Goal: Task Accomplishment & Management: Use online tool/utility

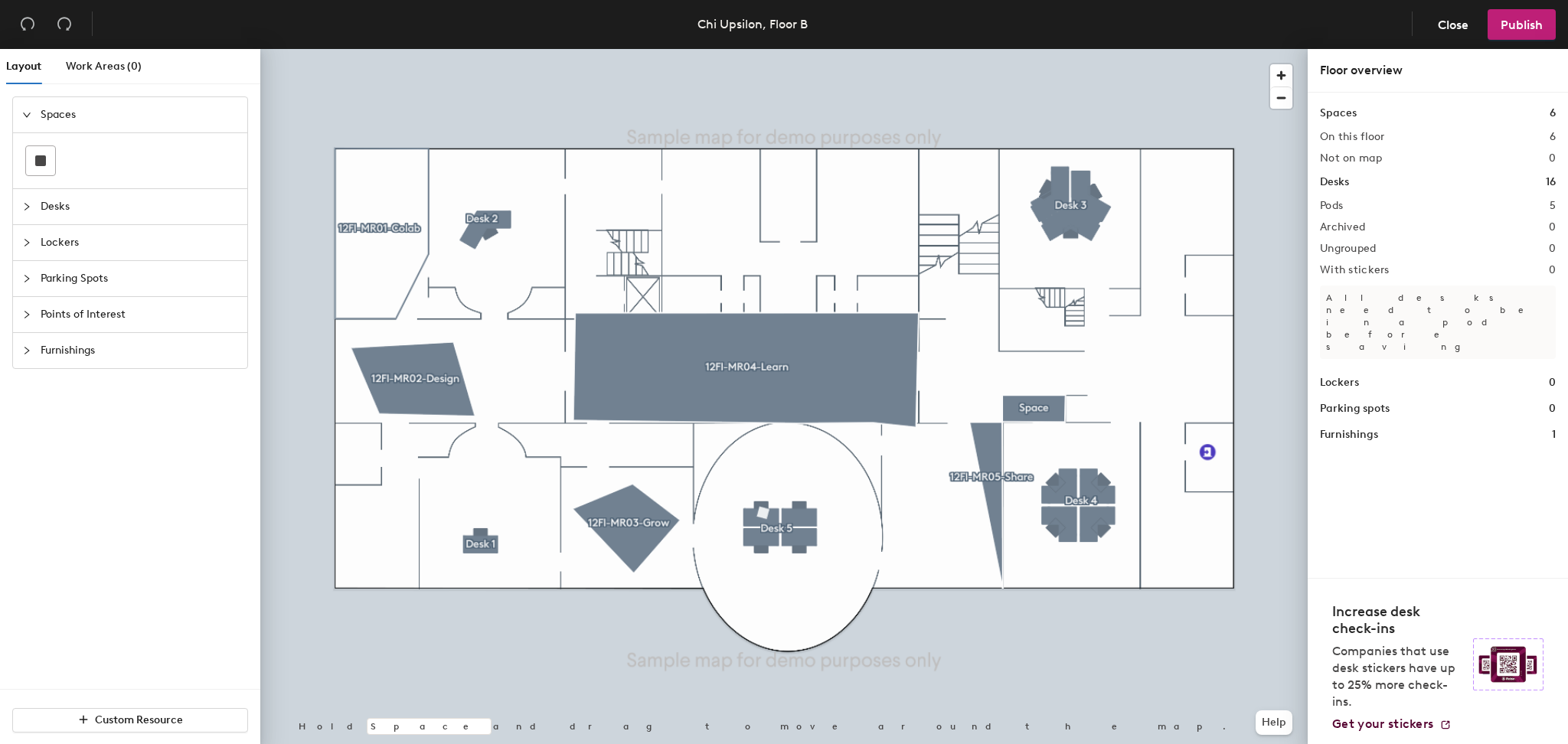
click at [34, 208] on div at bounding box center [32, 206] width 18 height 17
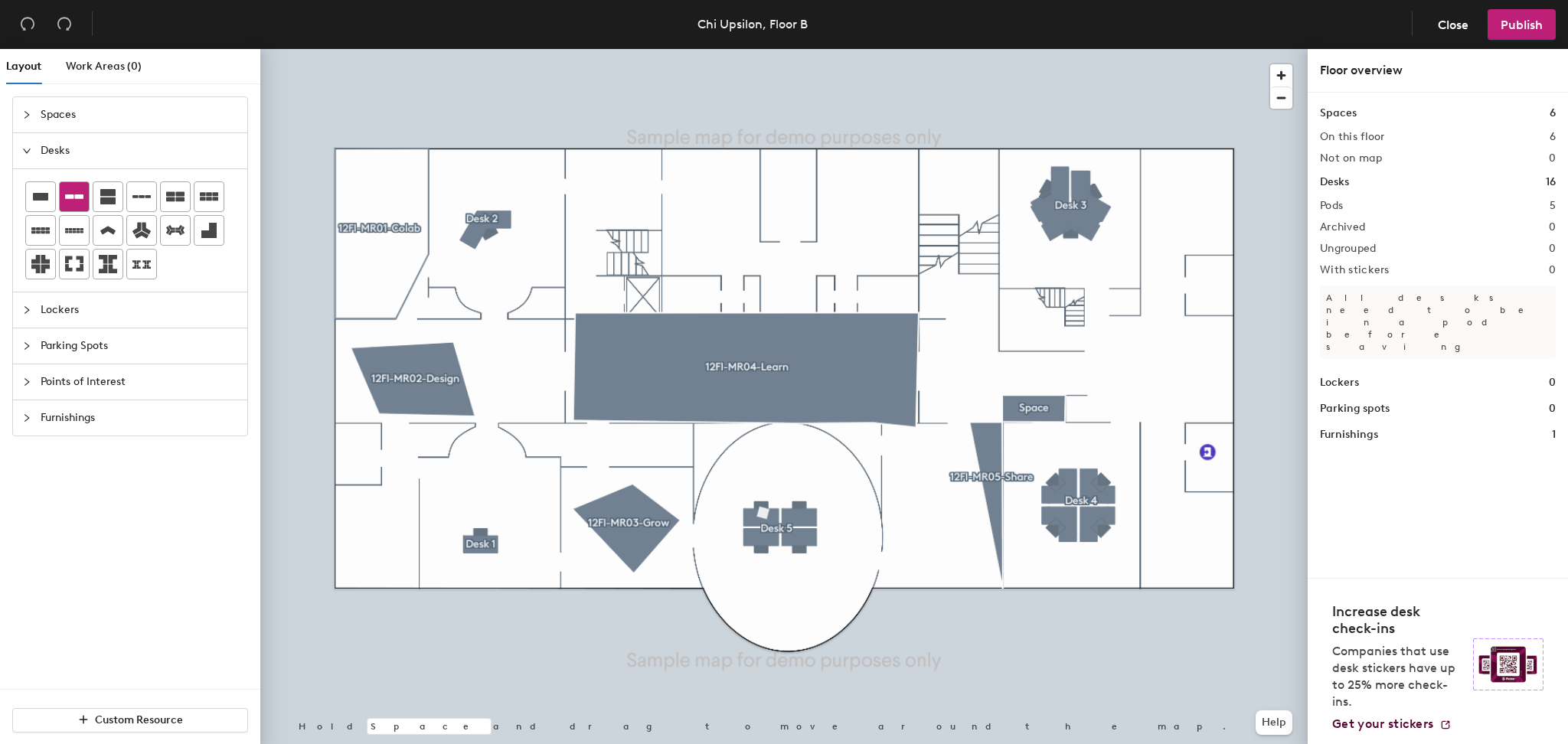
click at [69, 199] on icon at bounding box center [74, 197] width 18 height 18
click at [744, 49] on div at bounding box center [784, 49] width 1047 height 0
click at [690, 49] on div at bounding box center [784, 49] width 1047 height 0
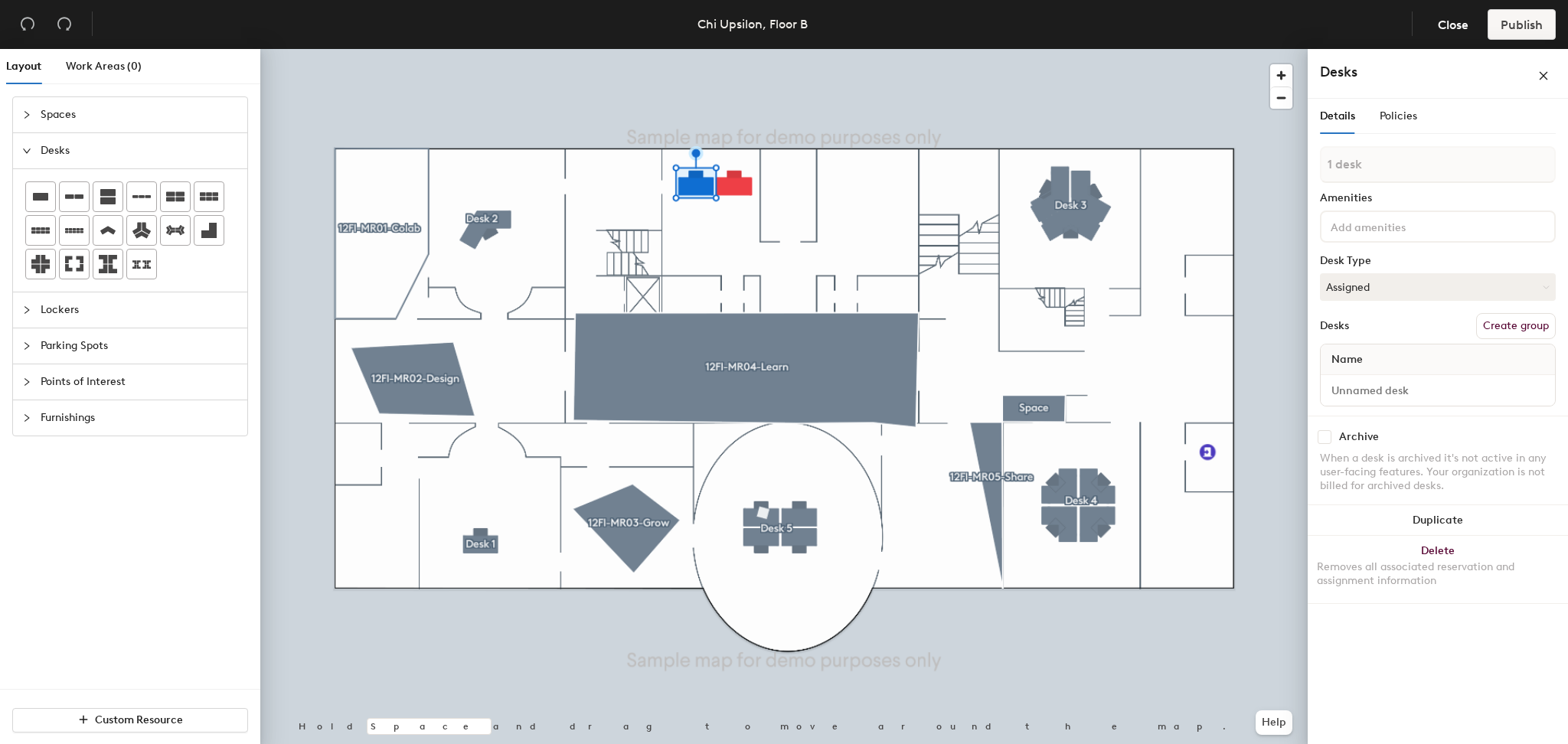
drag, startPoint x: 1407, startPoint y: 285, endPoint x: 1309, endPoint y: 285, distance: 98.0
click at [1309, 285] on div "Details Policies 1 desk Amenities Desk Type Assigned Desks Create group Name Ar…" at bounding box center [1438, 424] width 260 height 652
click at [1487, 325] on button "Create group" at bounding box center [1516, 325] width 80 height 26
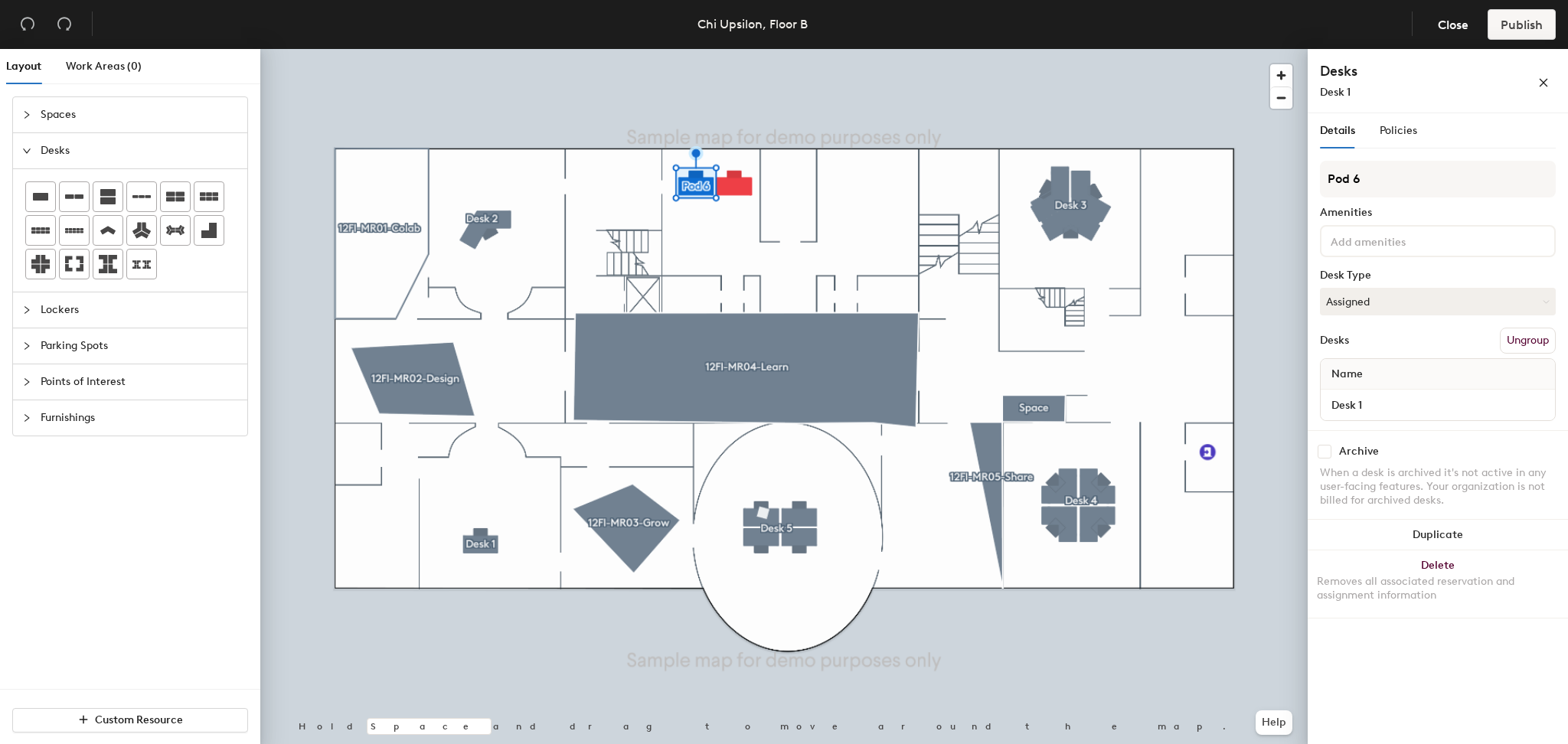
click at [1278, 177] on div "Layout Work Areas (0) Spaces Desks Lockers Parking Spots Points of Interest Fur…" at bounding box center [784, 400] width 1568 height 702
type input "desk 123"
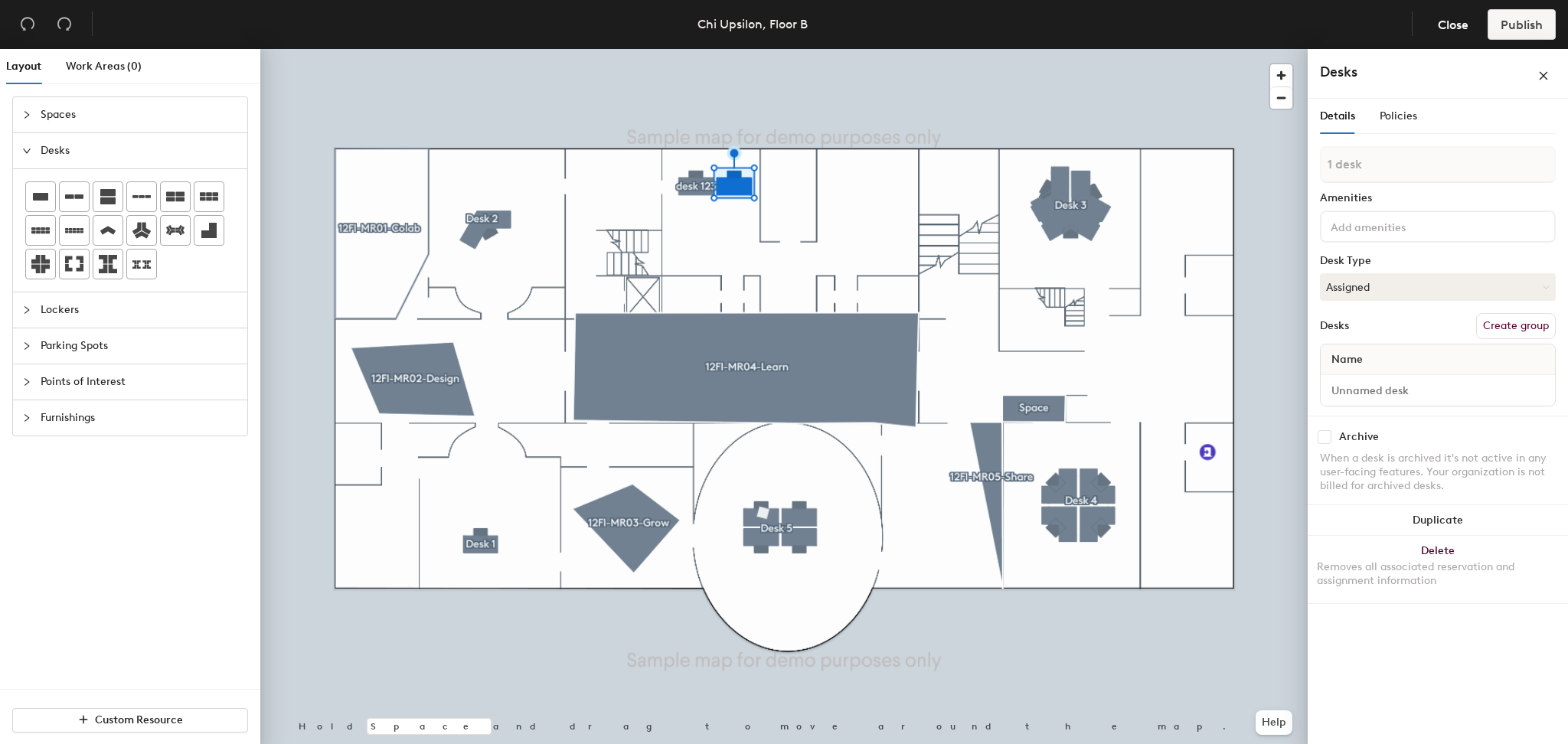
click at [1521, 326] on button "Create group" at bounding box center [1516, 325] width 80 height 26
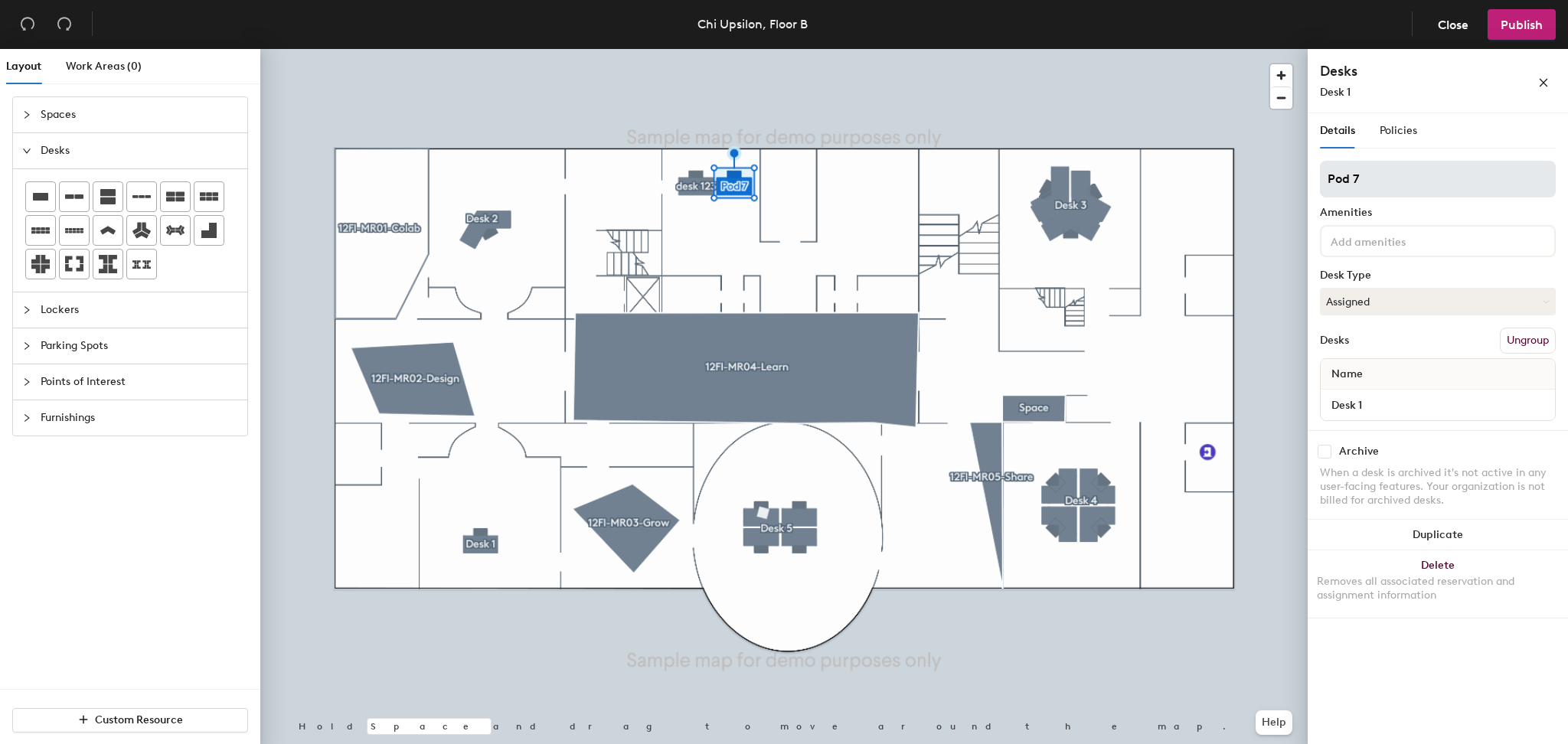
click at [1279, 173] on div "Layout Work Areas (0) Spaces Desks Lockers Parking Spots Points of Interest Fur…" at bounding box center [784, 400] width 1568 height 702
type input "Desk A"
click at [1299, 49] on div at bounding box center [784, 49] width 1047 height 0
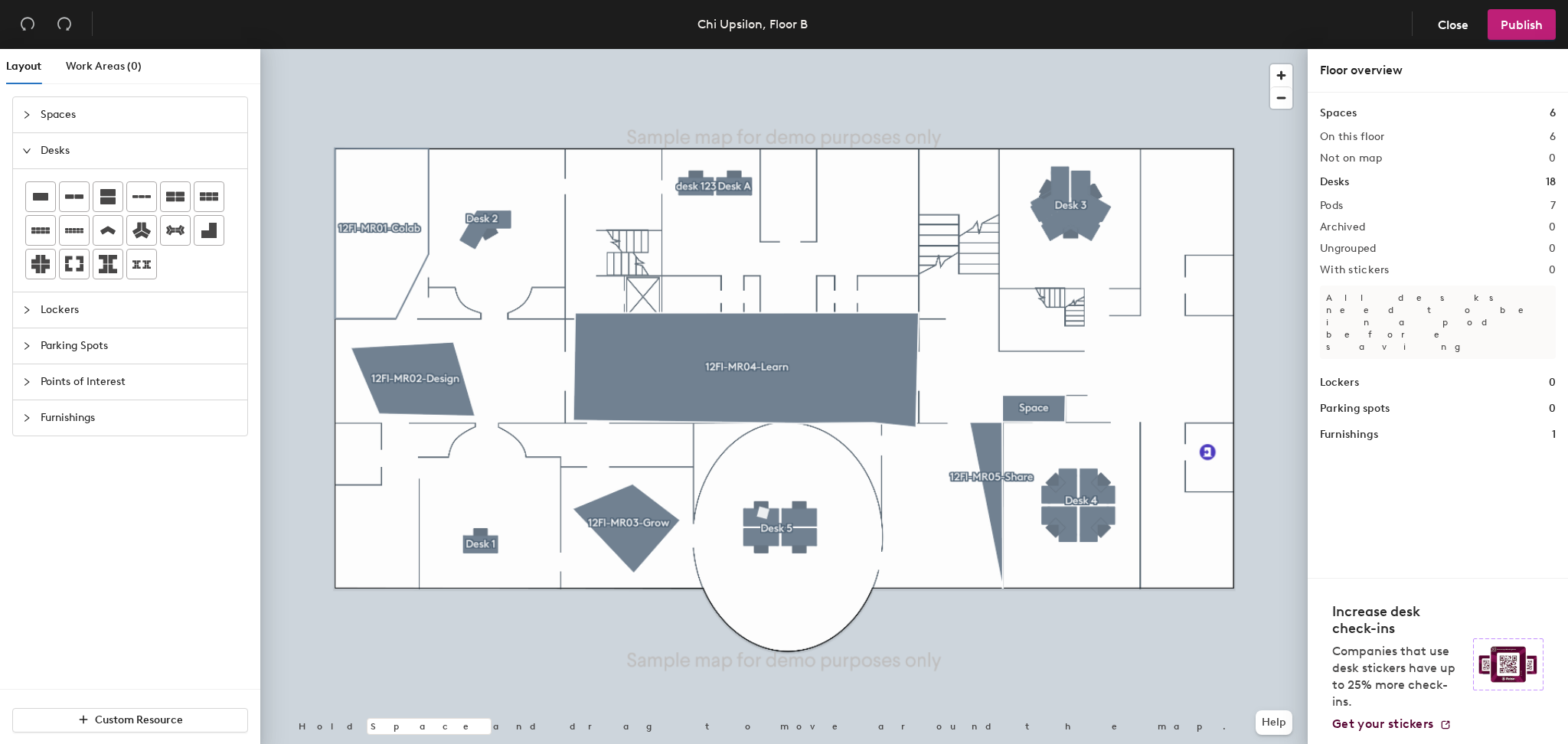
click at [30, 117] on icon "collapsed" at bounding box center [27, 115] width 9 height 9
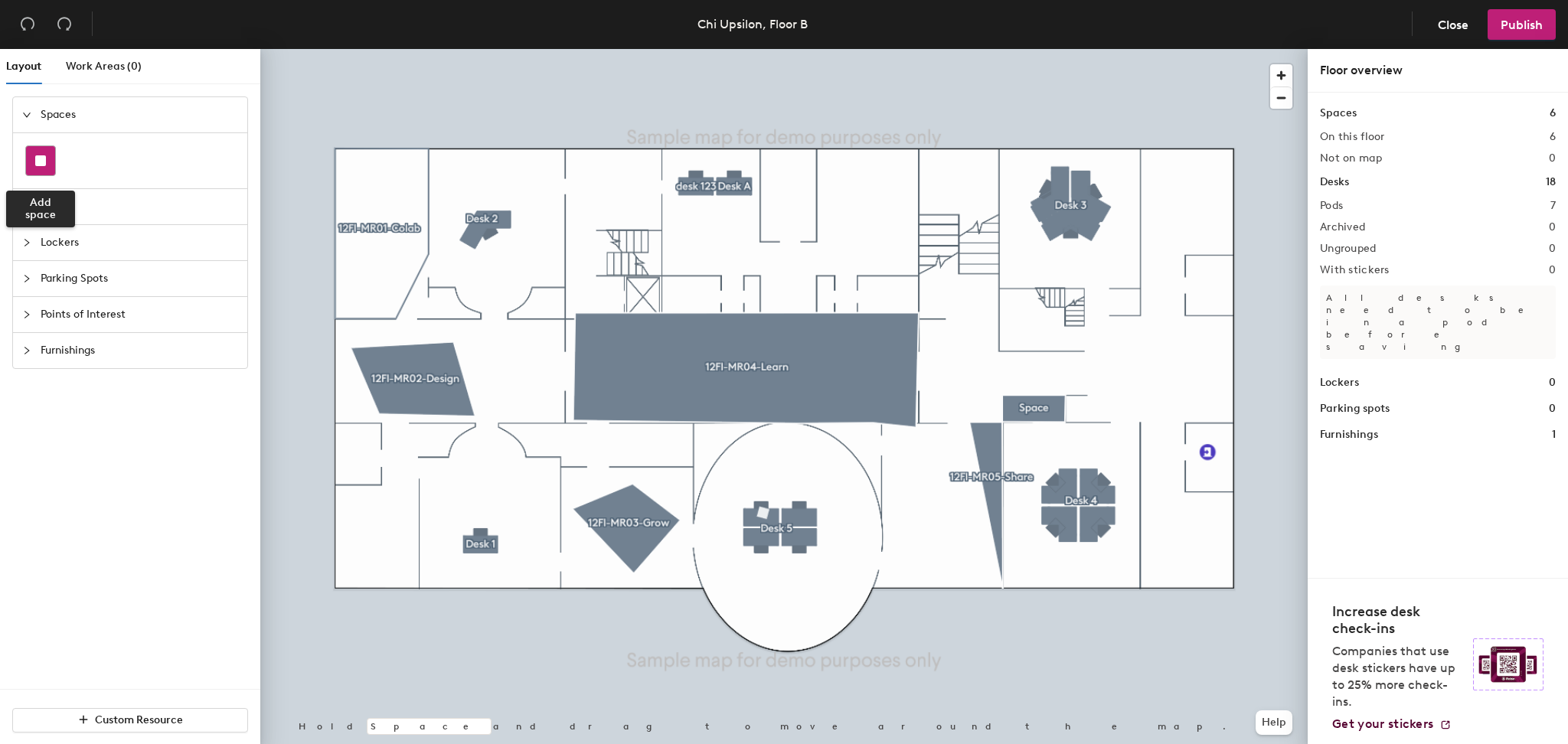
click at [41, 158] on rect at bounding box center [41, 161] width 11 height 11
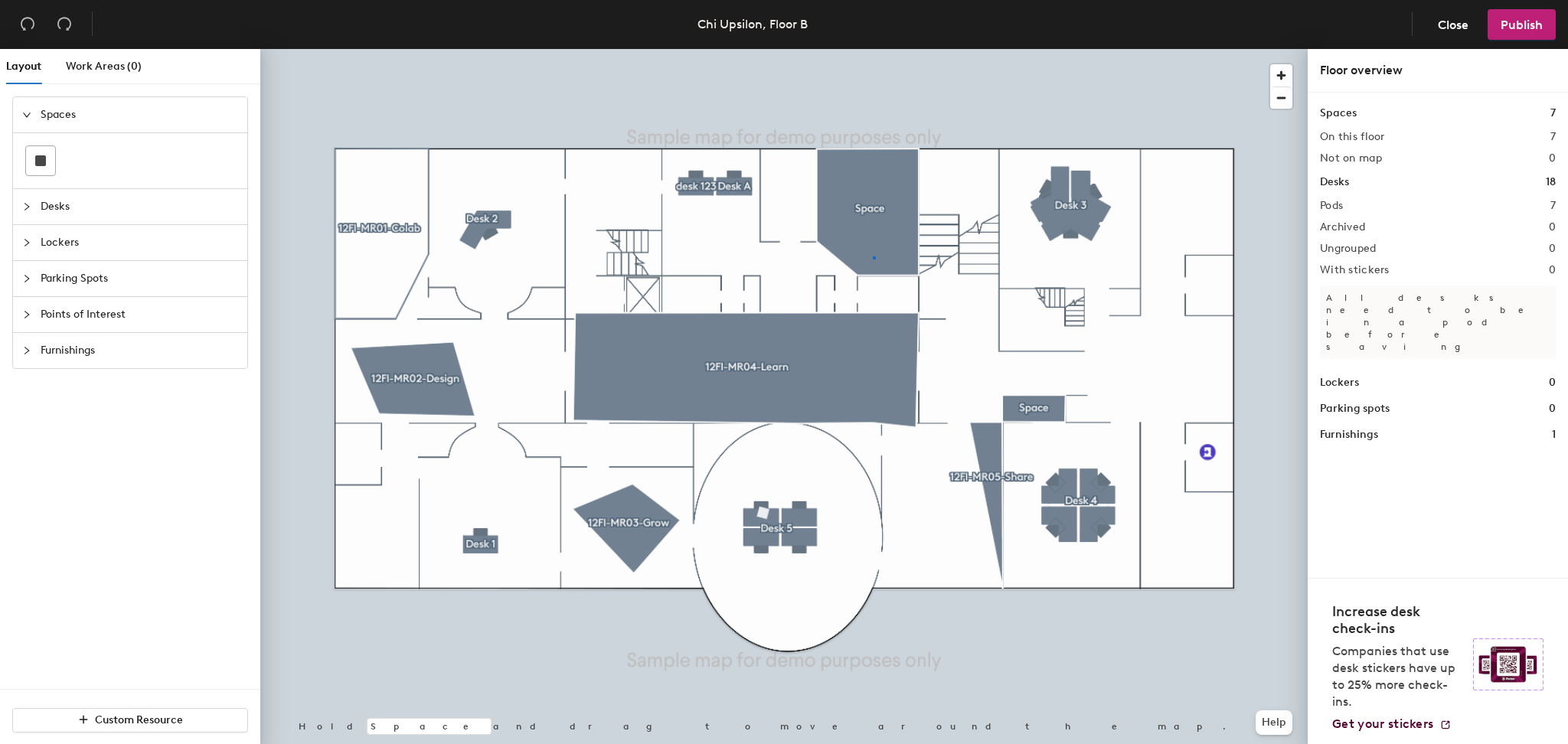
click at [873, 49] on div at bounding box center [784, 49] width 1047 height 0
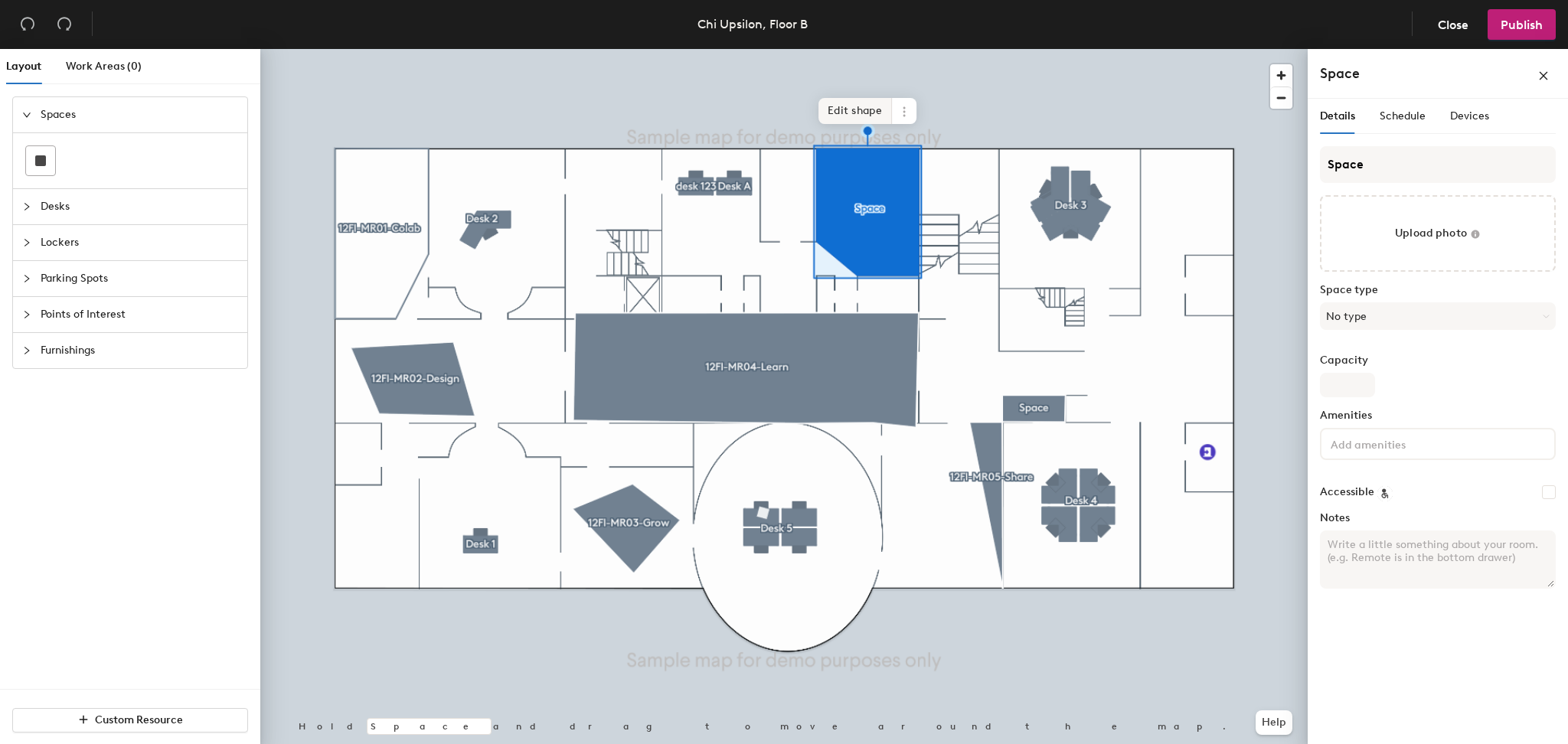
click at [843, 108] on span "Edit shape" at bounding box center [855, 110] width 73 height 26
click at [858, 108] on span "Edit shape" at bounding box center [858, 108] width 73 height 26
click at [1392, 313] on button "No type" at bounding box center [1437, 316] width 236 height 27
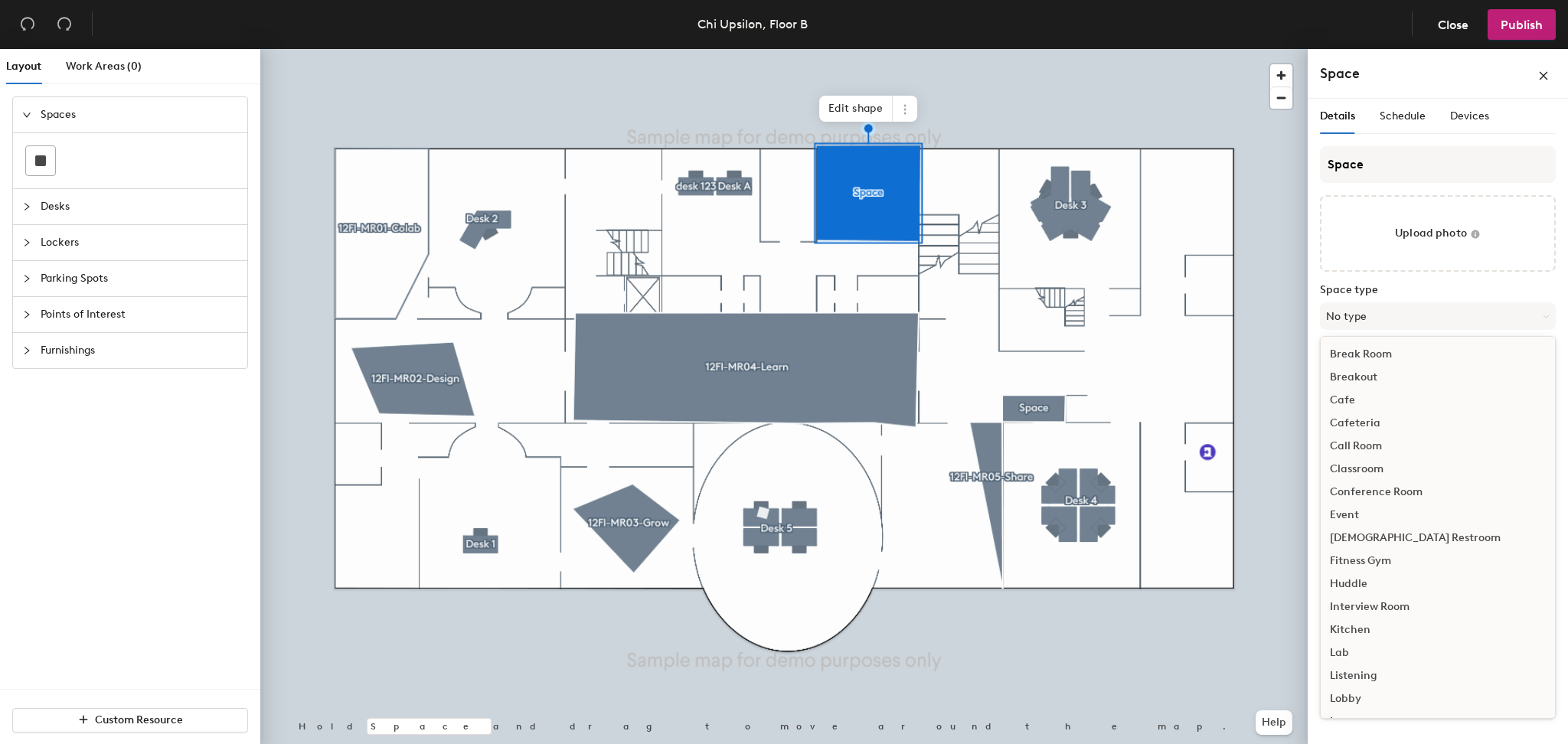
click at [1412, 489] on div "Conference Room" at bounding box center [1437, 492] width 234 height 23
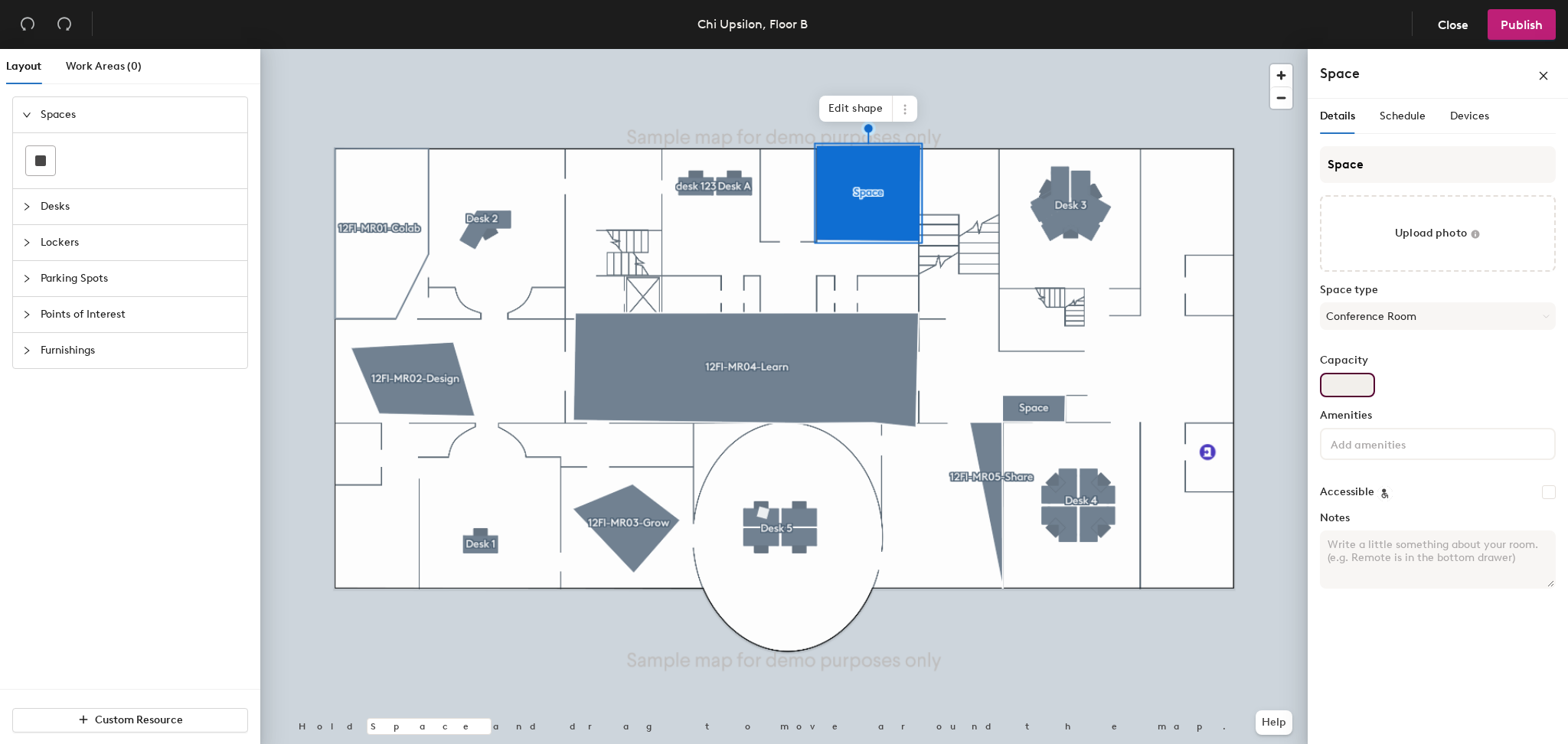
click at [1345, 393] on input "Capacity" at bounding box center [1347, 385] width 55 height 24
type input "4"
click at [1410, 108] on div "Schedule" at bounding box center [1402, 116] width 46 height 17
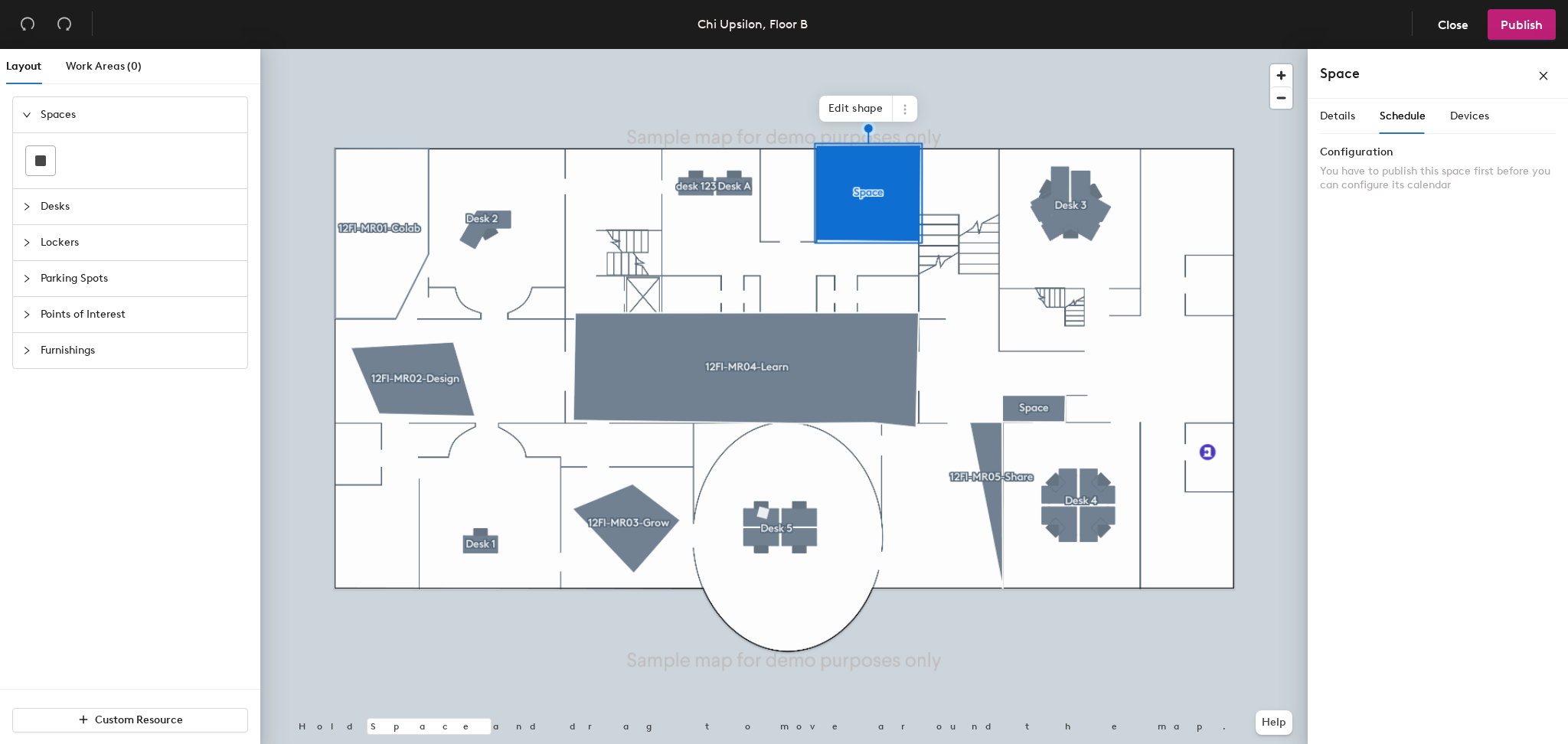
click at [1488, 117] on div "Details Schedule Devices" at bounding box center [1437, 116] width 236 height 35
click at [1478, 115] on span "Devices" at bounding box center [1469, 116] width 39 height 13
click at [1413, 112] on span "Schedule" at bounding box center [1402, 116] width 46 height 13
click at [1348, 113] on span "Details" at bounding box center [1337, 116] width 35 height 13
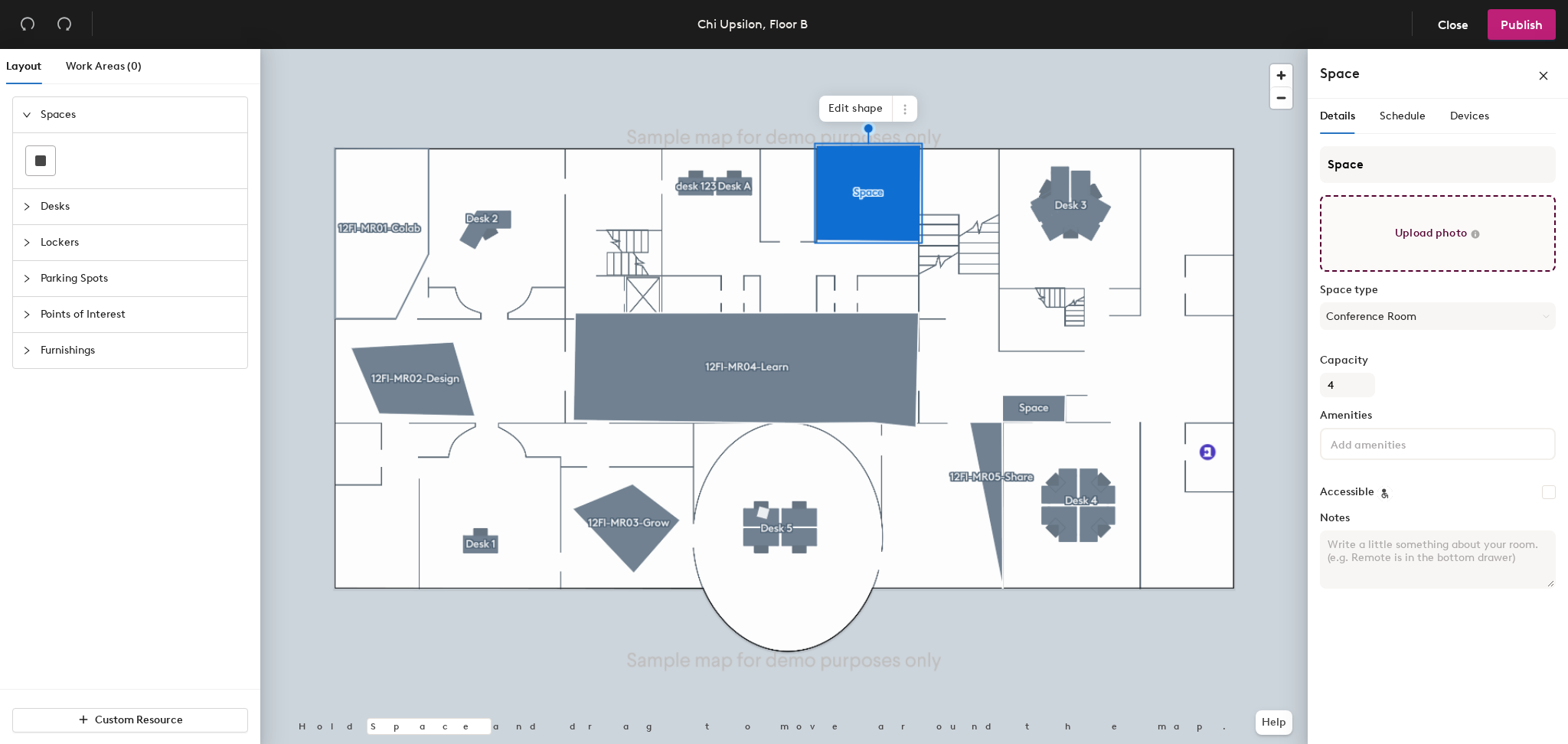
click at [1429, 237] on input "file" at bounding box center [1437, 233] width 236 height 77
click at [1349, 640] on div "Details Schedule Devices Space Upload photo Space type Conference Room Capacity…" at bounding box center [1438, 424] width 260 height 652
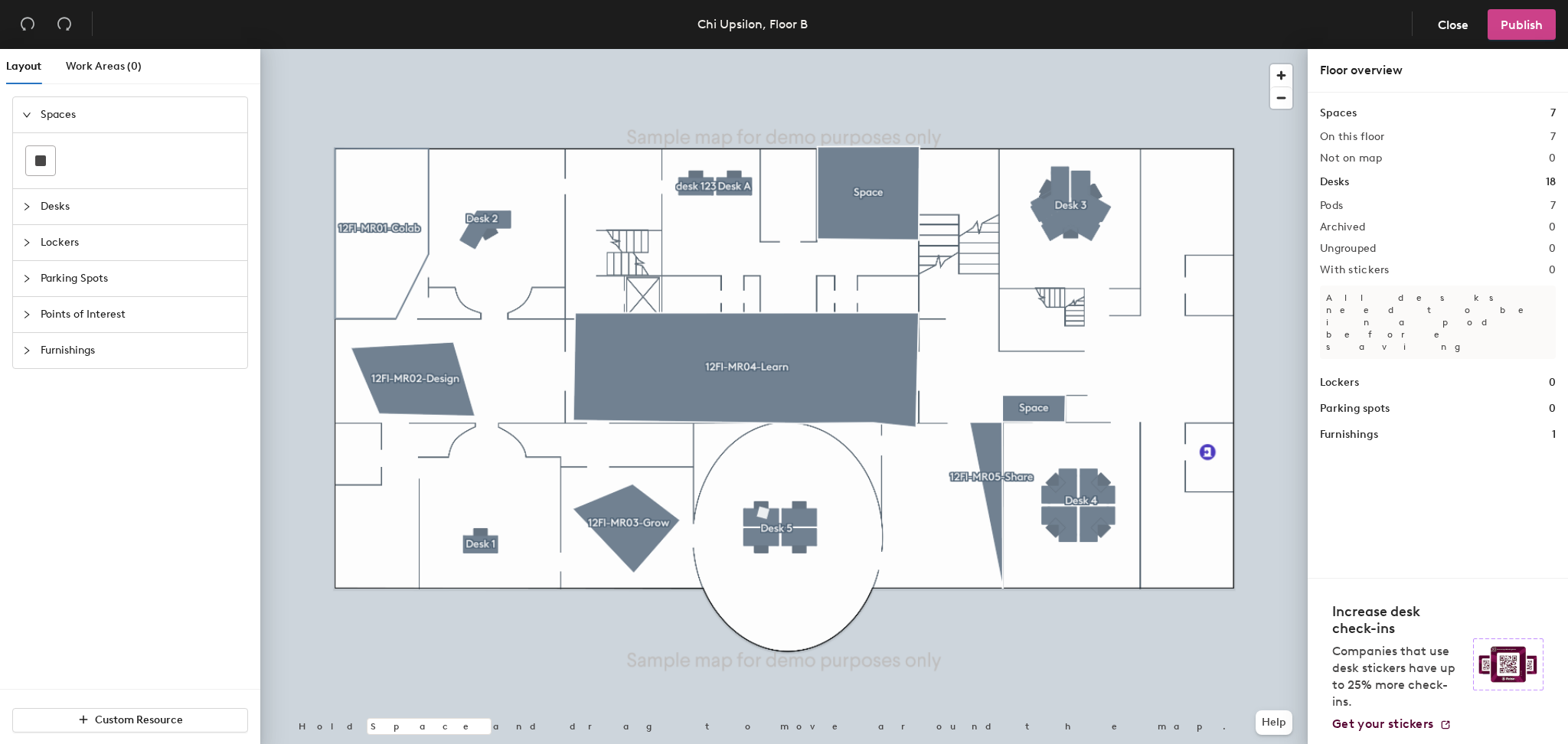
click at [1525, 27] on span "Publish" at bounding box center [1521, 24] width 42 height 14
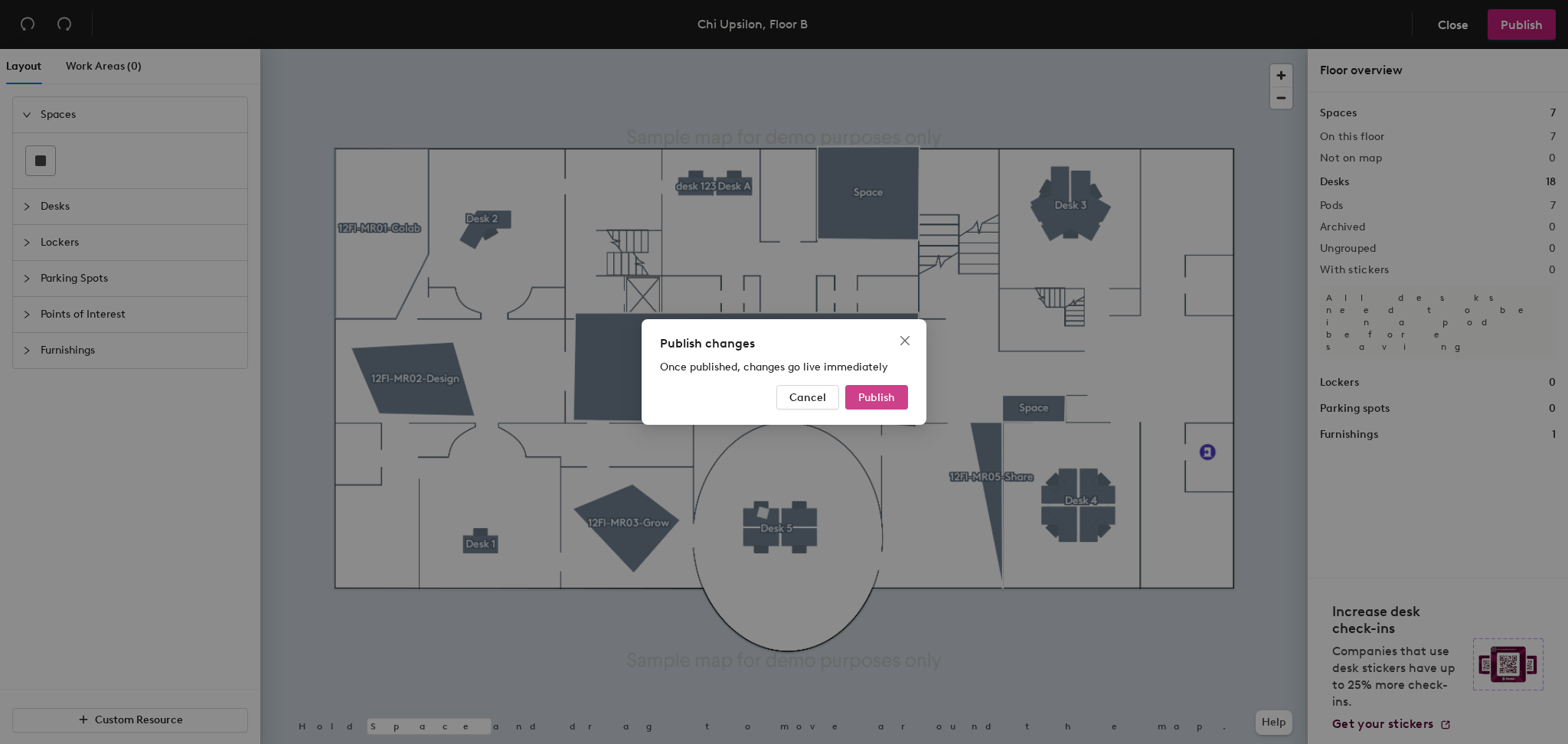
click at [875, 399] on span "Publish" at bounding box center [877, 398] width 37 height 13
